Goal: Obtain resource: Download file/media

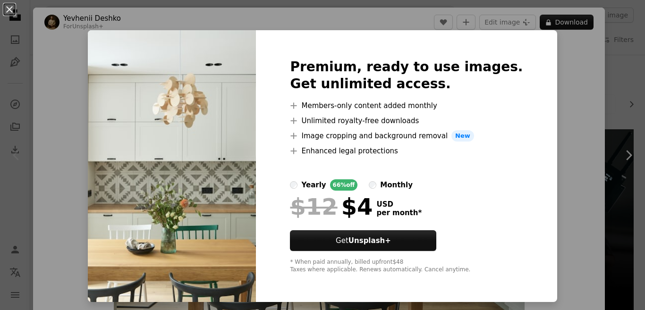
click at [570, 119] on div "An X shape Premium, ready to use images. Get unlimited access. A plus sign Memb…" at bounding box center [322, 155] width 645 height 310
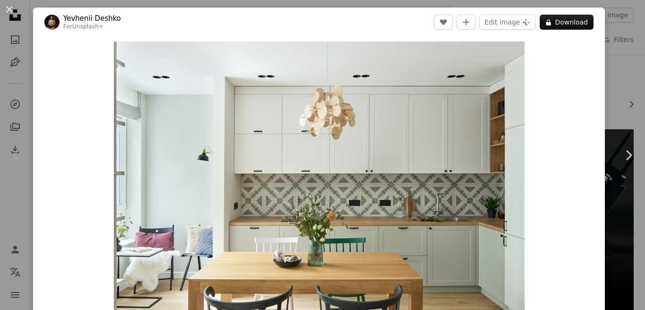
click at [527, 182] on div "Zoom in" at bounding box center [319, 178] width 572 height 283
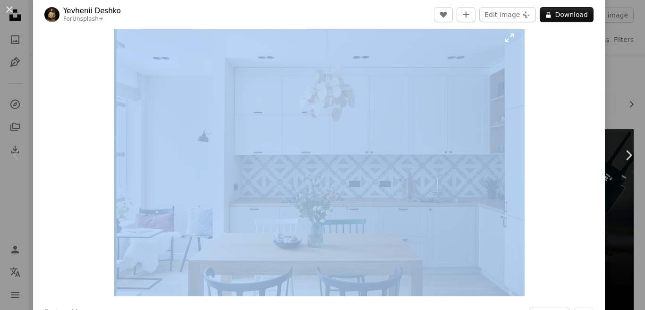
drag, startPoint x: 110, startPoint y: 26, endPoint x: 178, endPoint y: 65, distance: 77.8
click at [178, 65] on div "Yevhenii Deshko For Unsplash+ A heart A plus sign Edit image Plus sign for Unsp…" at bounding box center [319, 191] width 572 height 405
click at [94, 160] on div "Zoom in" at bounding box center [319, 159] width 572 height 283
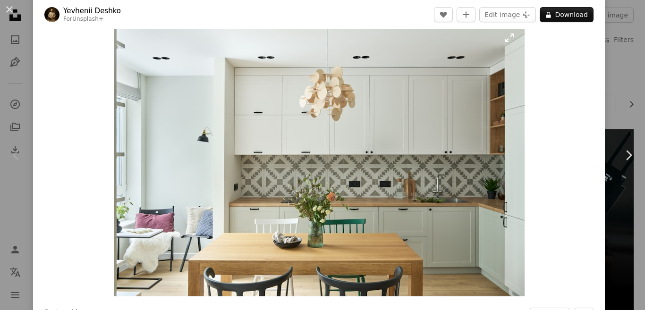
drag, startPoint x: 102, startPoint y: 59, endPoint x: 136, endPoint y: 68, distance: 36.1
click at [136, 68] on div "Zoom in" at bounding box center [319, 159] width 572 height 283
click at [507, 39] on img "Zoom in on this image" at bounding box center [319, 160] width 411 height 274
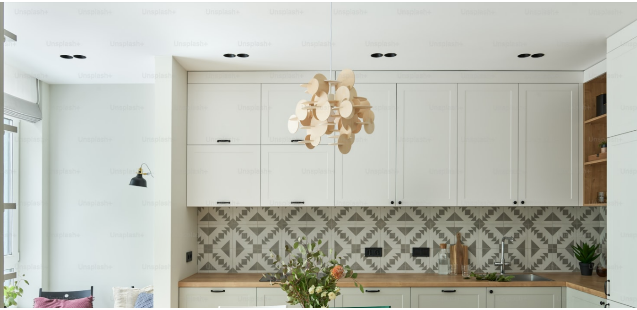
scroll to position [58, 0]
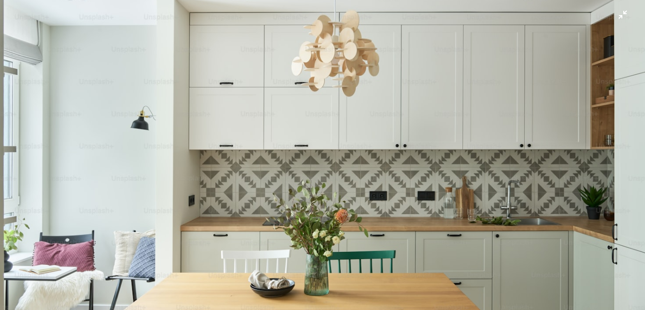
click at [267, 124] on img "Zoom out on this image" at bounding box center [323, 157] width 646 height 431
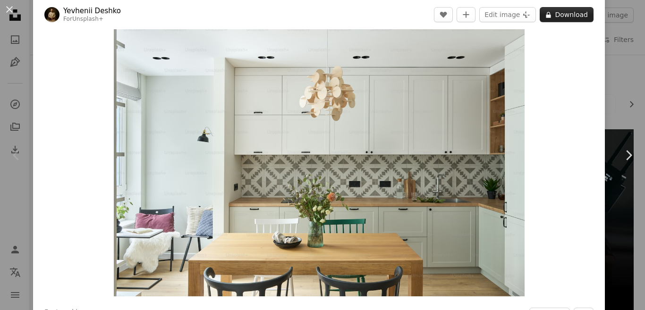
click at [576, 8] on button "A lock Download" at bounding box center [567, 14] width 54 height 15
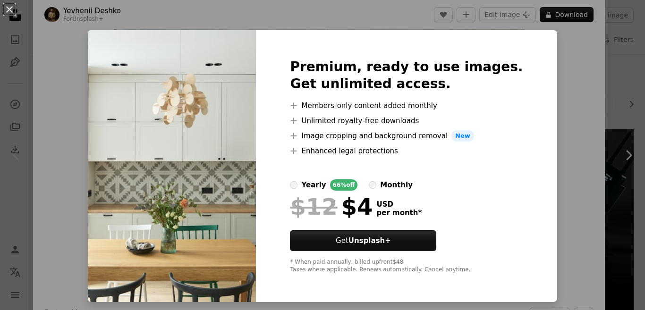
click at [588, 40] on div "An X shape Premium, ready to use images. Get unlimited access. A plus sign Memb…" at bounding box center [322, 155] width 645 height 310
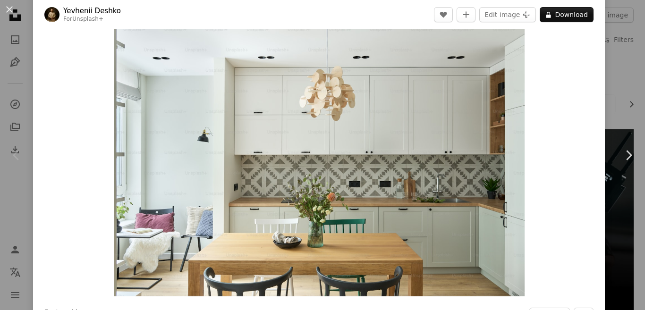
click at [576, 62] on div "Zoom in" at bounding box center [319, 159] width 572 height 283
click at [630, 39] on div "An X shape Chevron left Chevron right Yevhenii Deshko For Unsplash+ A heart A p…" at bounding box center [322, 155] width 645 height 310
